Goal: Navigation & Orientation: Find specific page/section

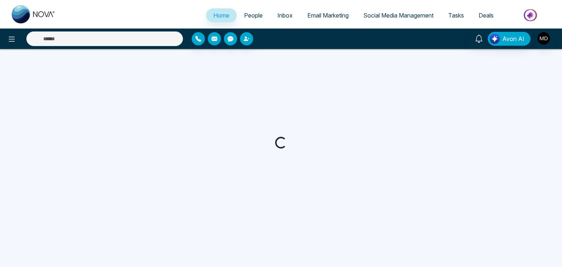
select select "*"
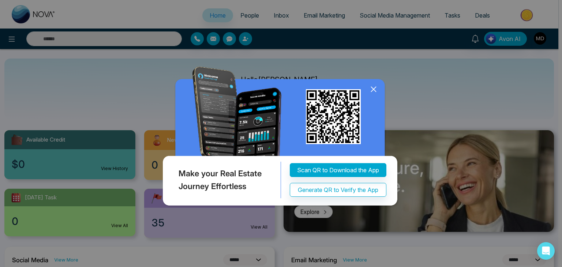
click at [373, 86] on icon at bounding box center [373, 89] width 11 height 11
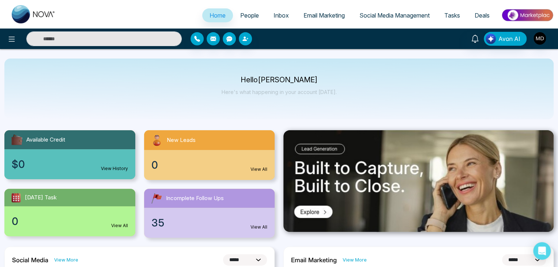
click at [245, 18] on span "People" at bounding box center [249, 15] width 19 height 7
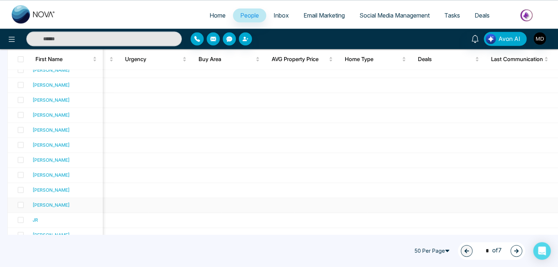
scroll to position [663, 0]
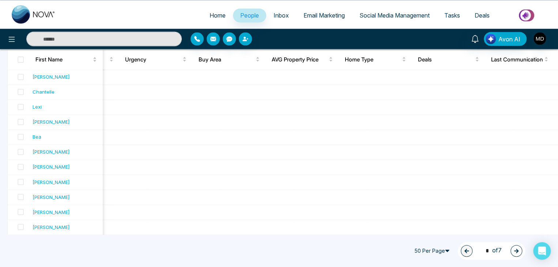
click at [518, 251] on icon "button" at bounding box center [516, 250] width 5 height 5
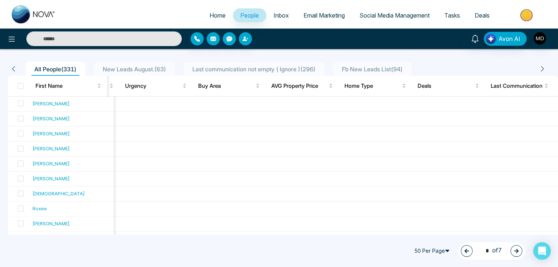
scroll to position [0, 0]
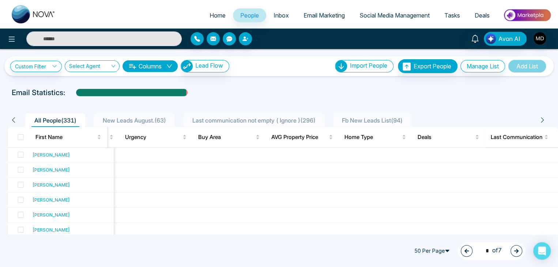
click at [513, 247] on button "button" at bounding box center [517, 251] width 12 height 12
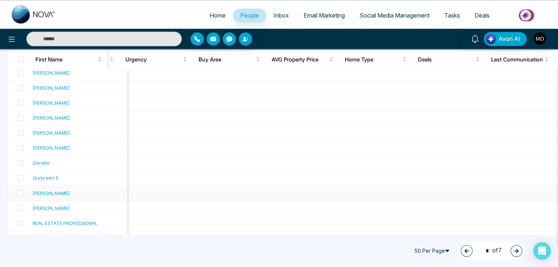
scroll to position [663, 0]
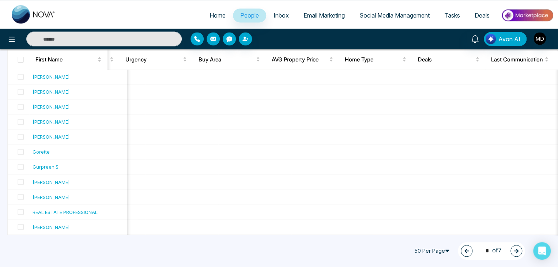
click at [515, 252] on icon "button" at bounding box center [516, 250] width 5 height 5
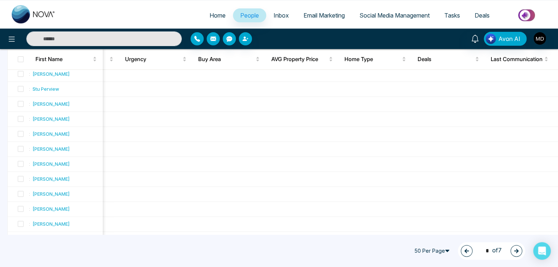
scroll to position [0, 0]
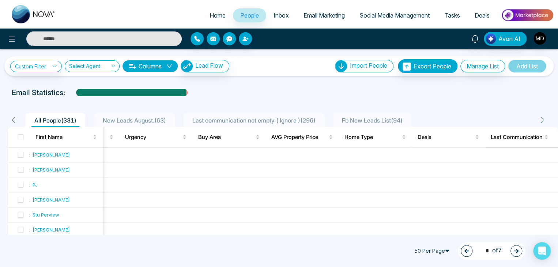
click at [518, 252] on icon "button" at bounding box center [516, 250] width 5 height 5
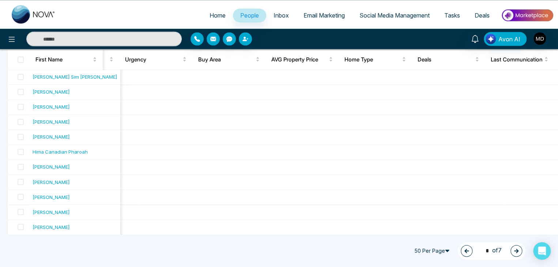
click at [518, 253] on icon "button" at bounding box center [516, 250] width 5 height 5
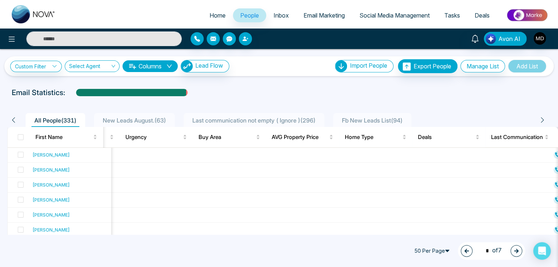
click at [517, 249] on icon "button" at bounding box center [516, 251] width 4 height 4
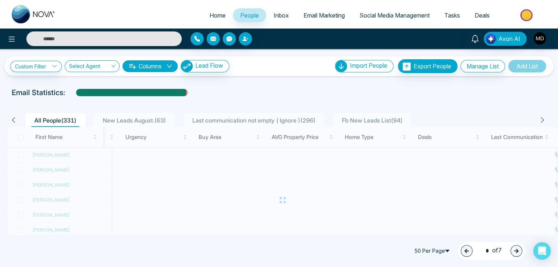
type input "*"
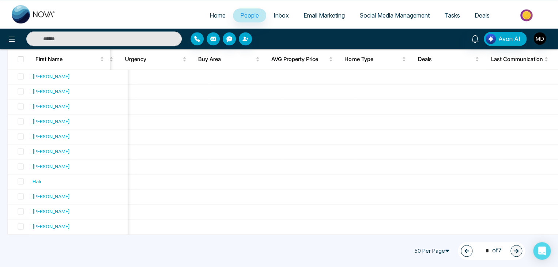
click at [214, 11] on link "Home" at bounding box center [217, 15] width 31 height 14
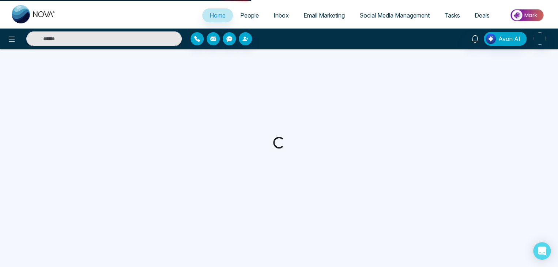
select select "*"
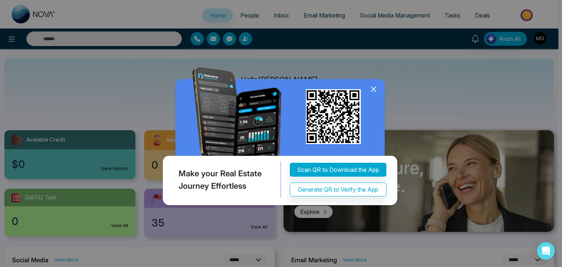
click at [545, 41] on div "Make your Real Estate Journey Effortless Scan QR to Download the App Generate Q…" at bounding box center [281, 133] width 562 height 267
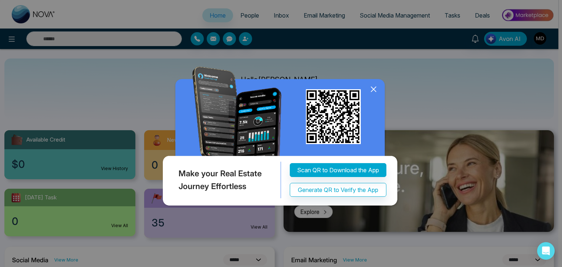
click at [376, 91] on icon at bounding box center [373, 89] width 11 height 11
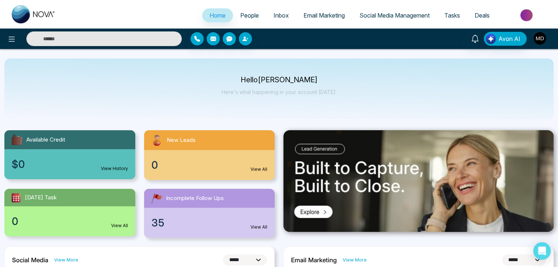
click at [543, 34] on img "button" at bounding box center [540, 38] width 12 height 12
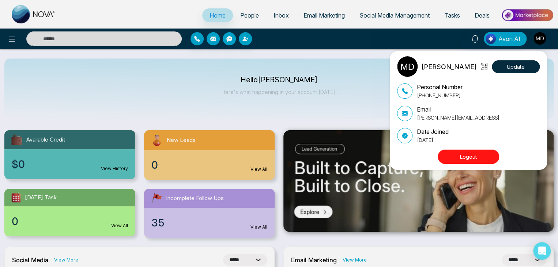
click at [476, 160] on button "Logout" at bounding box center [468, 157] width 61 height 14
